Goal: Check status: Check status

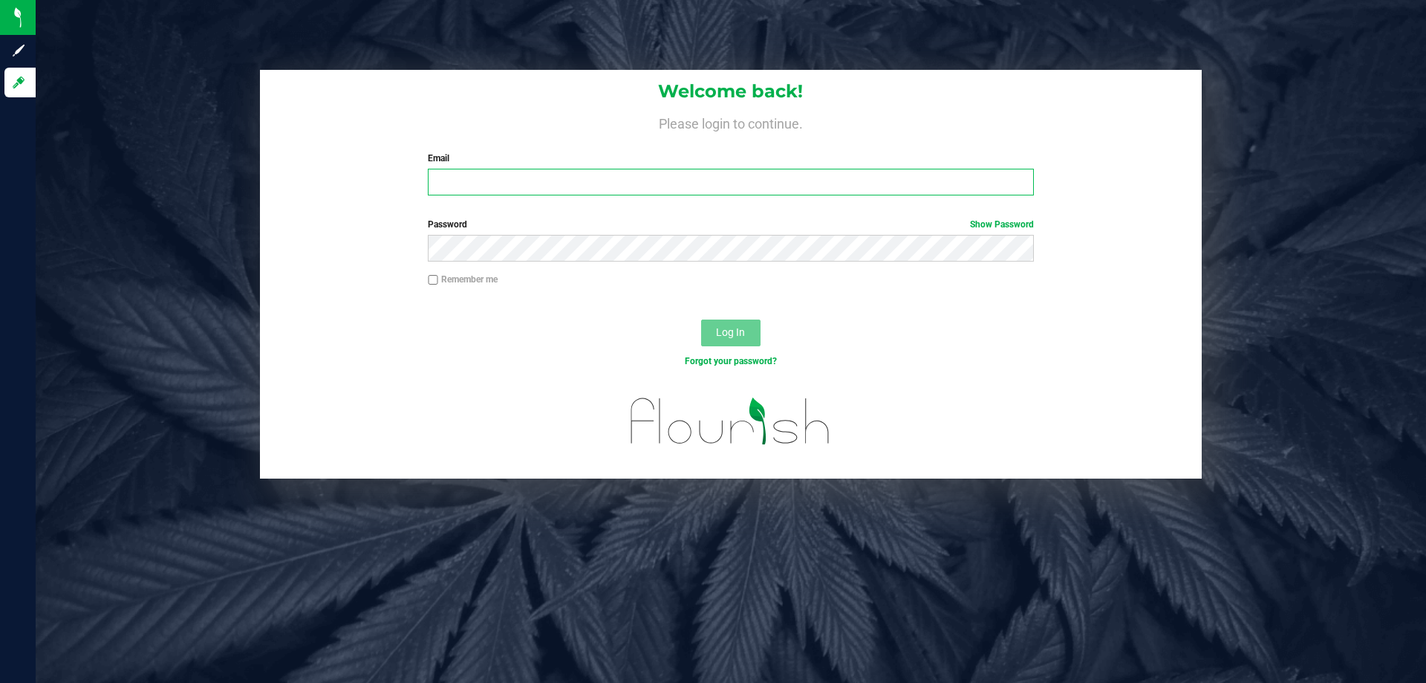
click at [477, 191] on input "Email" at bounding box center [730, 182] width 605 height 27
type input "[EMAIL_ADDRESS][DOMAIN_NAME]"
click at [701, 319] on button "Log In" at bounding box center [730, 332] width 59 height 27
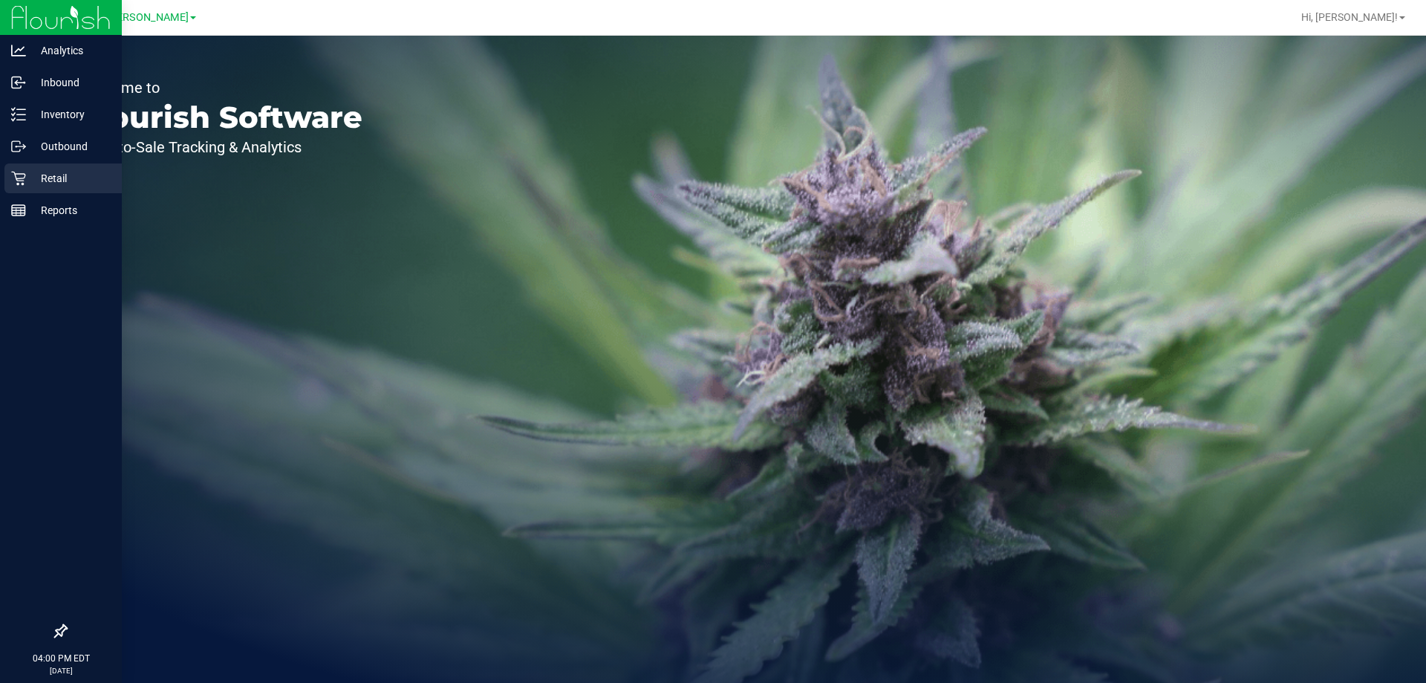
click at [53, 182] on p "Retail" at bounding box center [70, 178] width 89 height 18
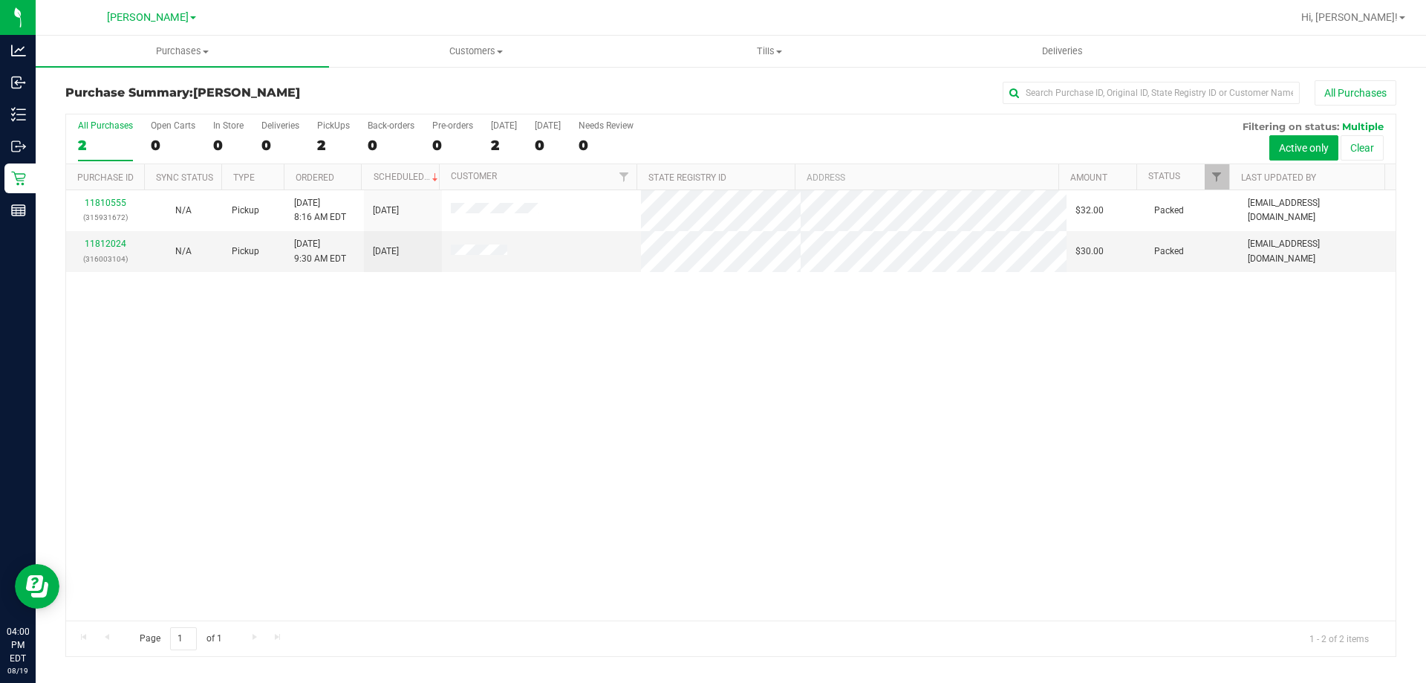
click at [463, 452] on div "11810555 (315931672) N/A Pickup [DATE] 8:16 AM EDT 8/19/2025 $32.00 Packed [EMA…" at bounding box center [730, 405] width 1329 height 430
click at [793, 457] on div "11810555 (315931672) N/A Pickup [DATE] 8:16 AM EDT 8/19/2025 $32.00 Packed [EMA…" at bounding box center [730, 405] width 1329 height 430
click at [789, 388] on div "11810555 (315931672) N/A Pickup [DATE] 8:16 AM EDT 8/19/2025 $32.00 Packed [EMA…" at bounding box center [730, 405] width 1329 height 430
